Goal: Information Seeking & Learning: Check status

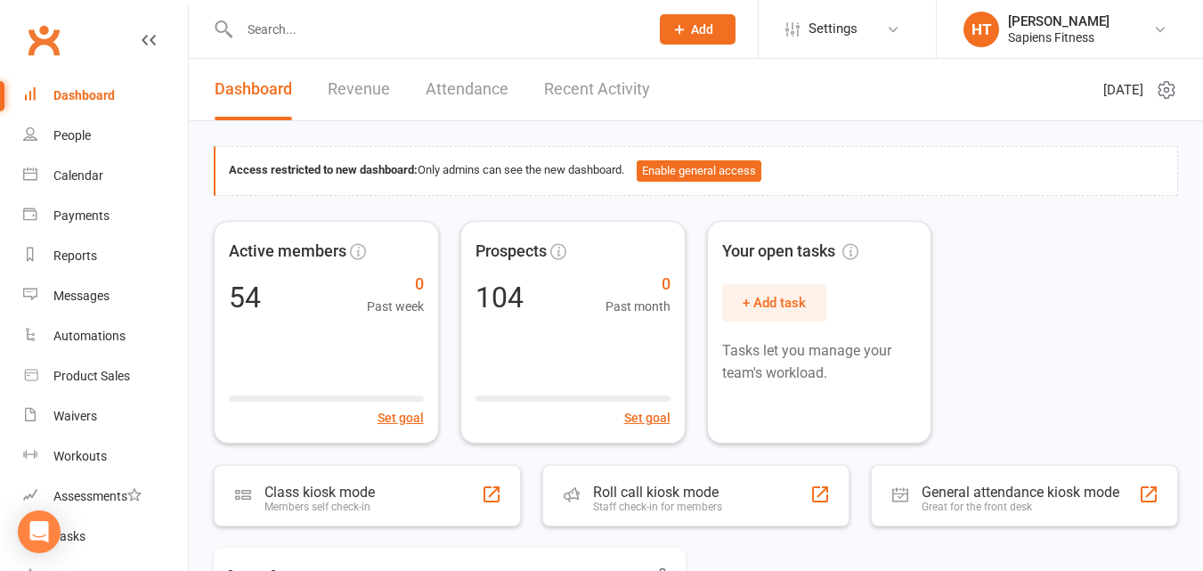
drag, startPoint x: 0, startPoint y: 0, endPoint x: 413, endPoint y: 549, distance: 687.3
click at [413, 549] on div "[DATE] events Calendar" at bounding box center [449, 578] width 500 height 61
click at [70, 249] on div "Reports" at bounding box center [75, 255] width 44 height 14
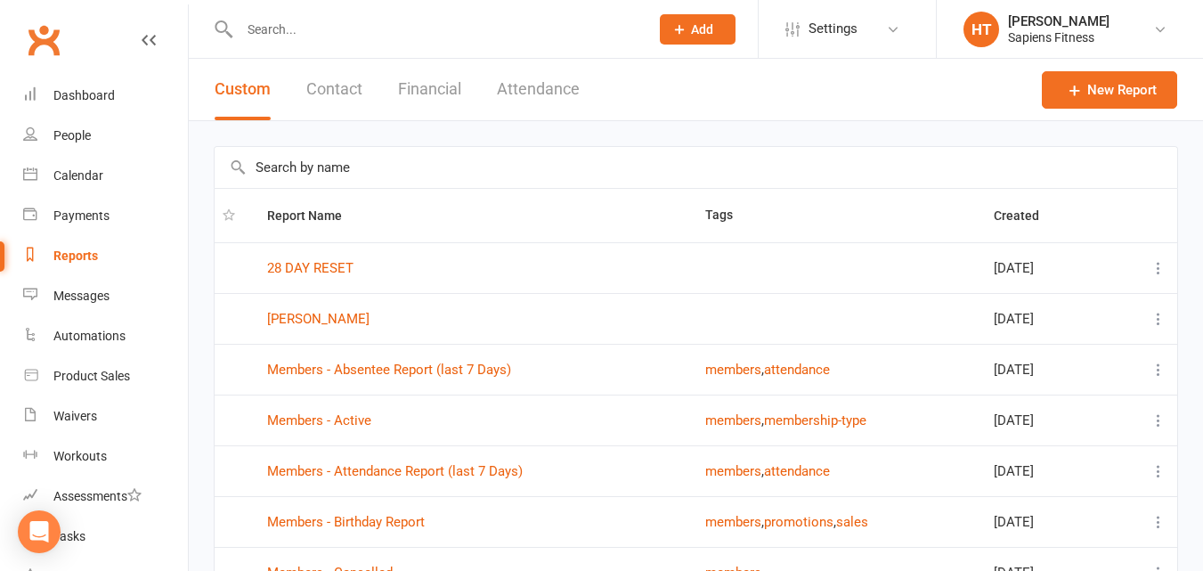
click at [385, 482] on td "Members - Attendance Report (last 7 Days)" at bounding box center [478, 470] width 438 height 51
click at [386, 472] on link "Members - Attendance Report (last 7 Days)" at bounding box center [395, 471] width 256 height 16
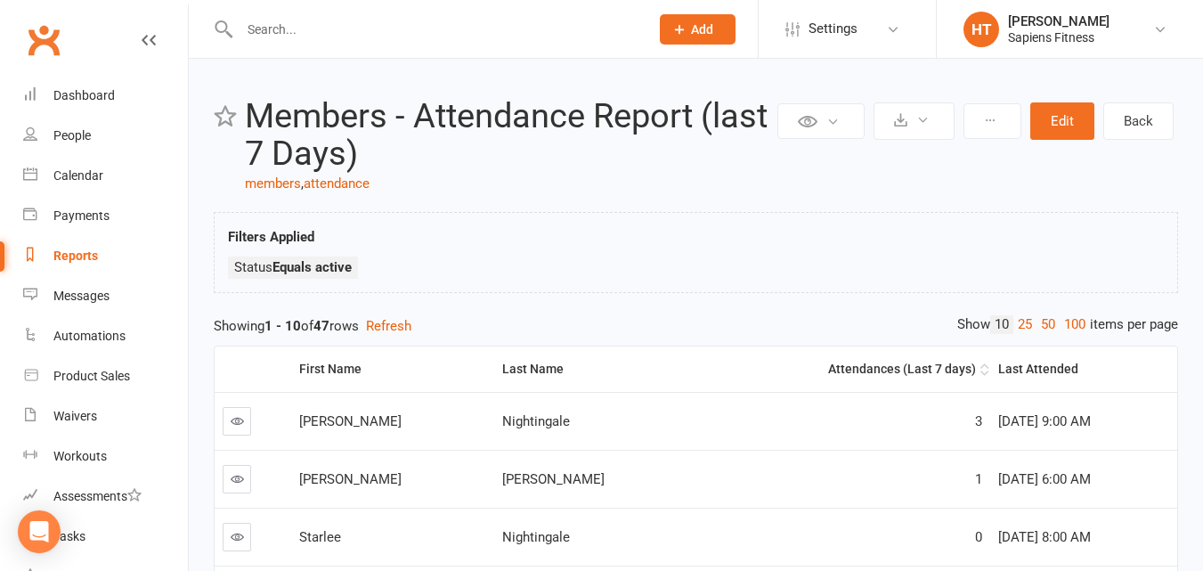
click at [848, 363] on div "Attendances (Last 7 days)" at bounding box center [841, 368] width 270 height 13
click at [1068, 320] on link "100" at bounding box center [1074, 324] width 30 height 19
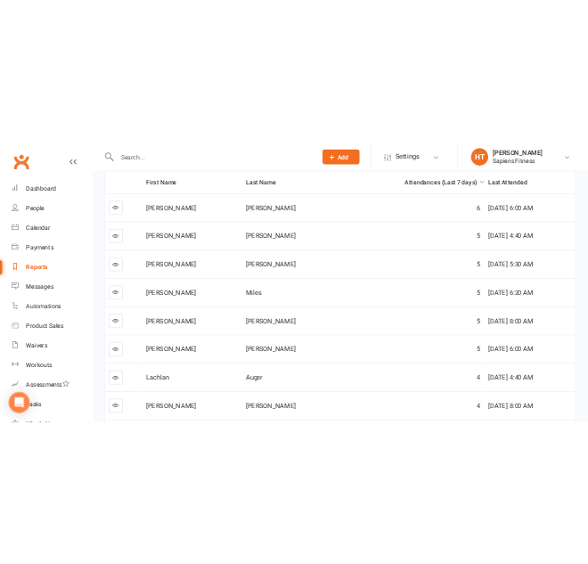
scroll to position [282, 0]
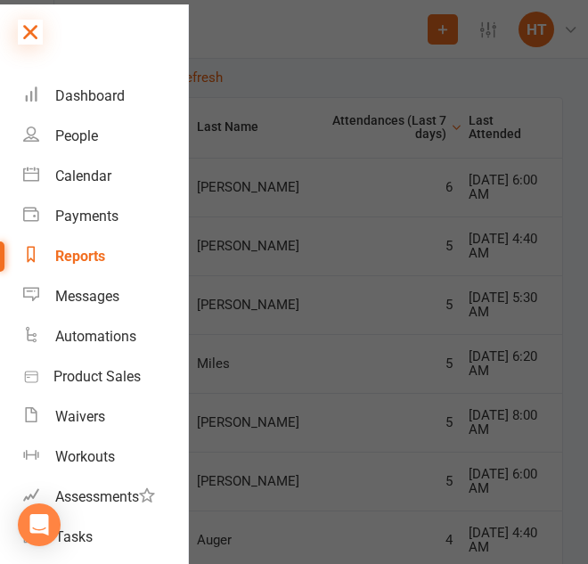
click at [40, 35] on icon at bounding box center [30, 32] width 25 height 25
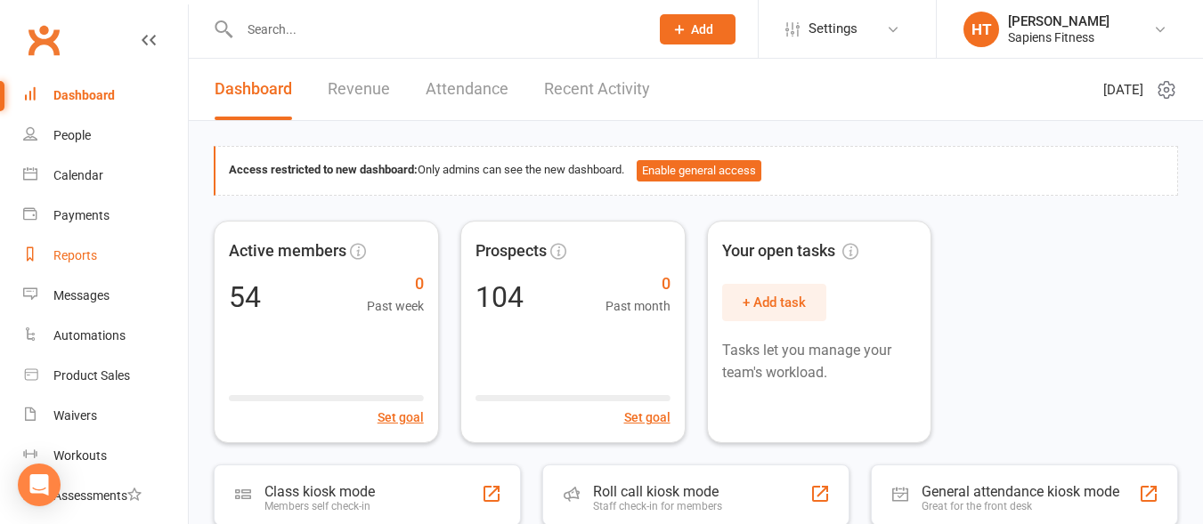
click at [70, 252] on div "Reports" at bounding box center [75, 255] width 44 height 14
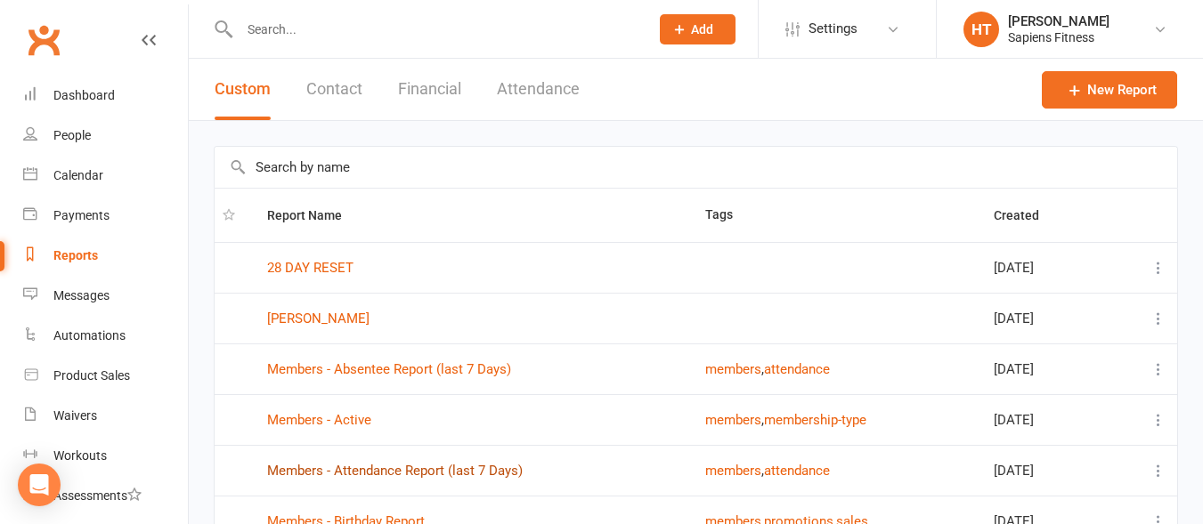
click at [388, 471] on link "Members - Attendance Report (last 7 Days)" at bounding box center [395, 471] width 256 height 16
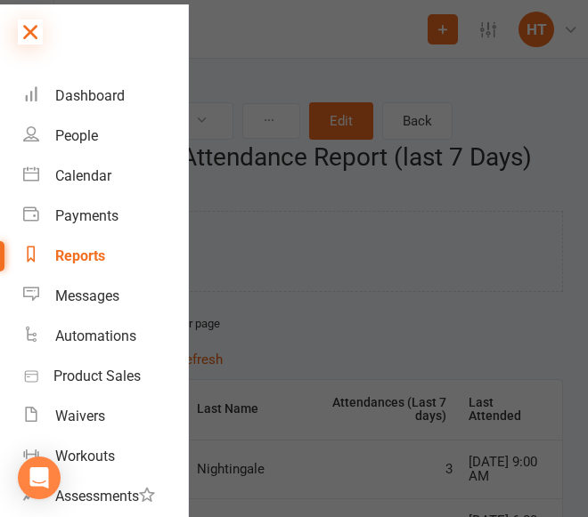
click at [27, 35] on icon at bounding box center [30, 32] width 25 height 25
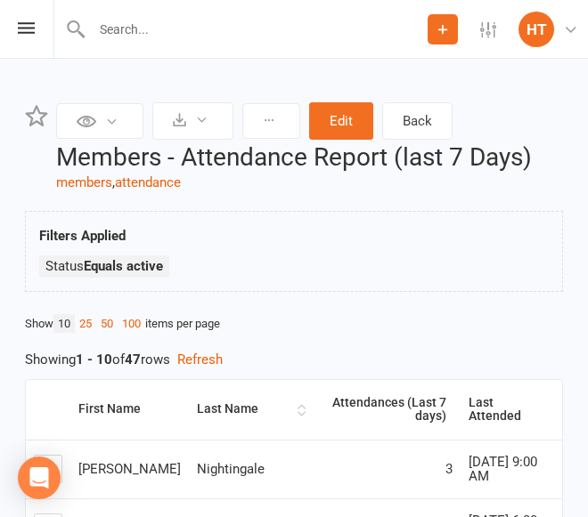
click at [197, 402] on div "Last Name" at bounding box center [245, 408] width 96 height 13
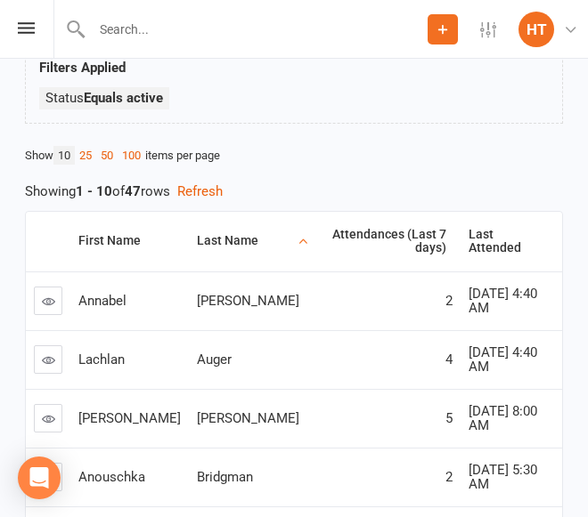
scroll to position [130, 0]
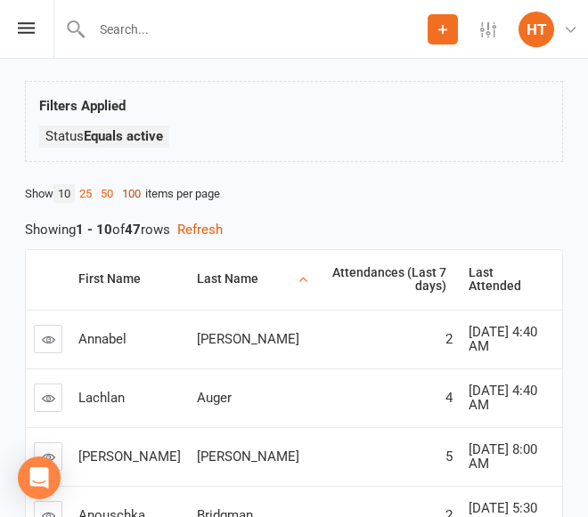
click at [137, 193] on link "100" at bounding box center [132, 193] width 28 height 19
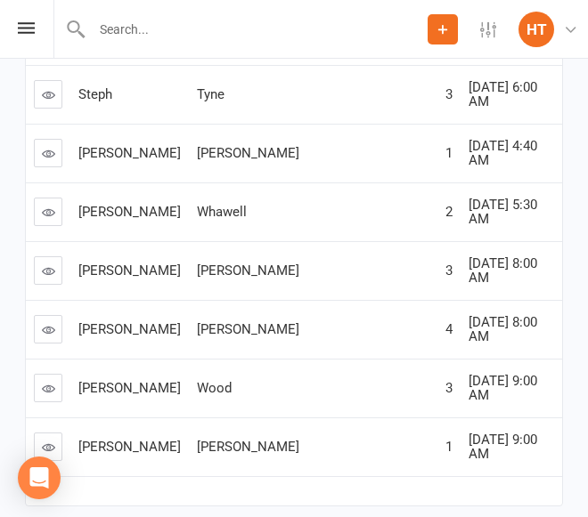
scroll to position [2730, 0]
